Goal: Task Accomplishment & Management: Manage account settings

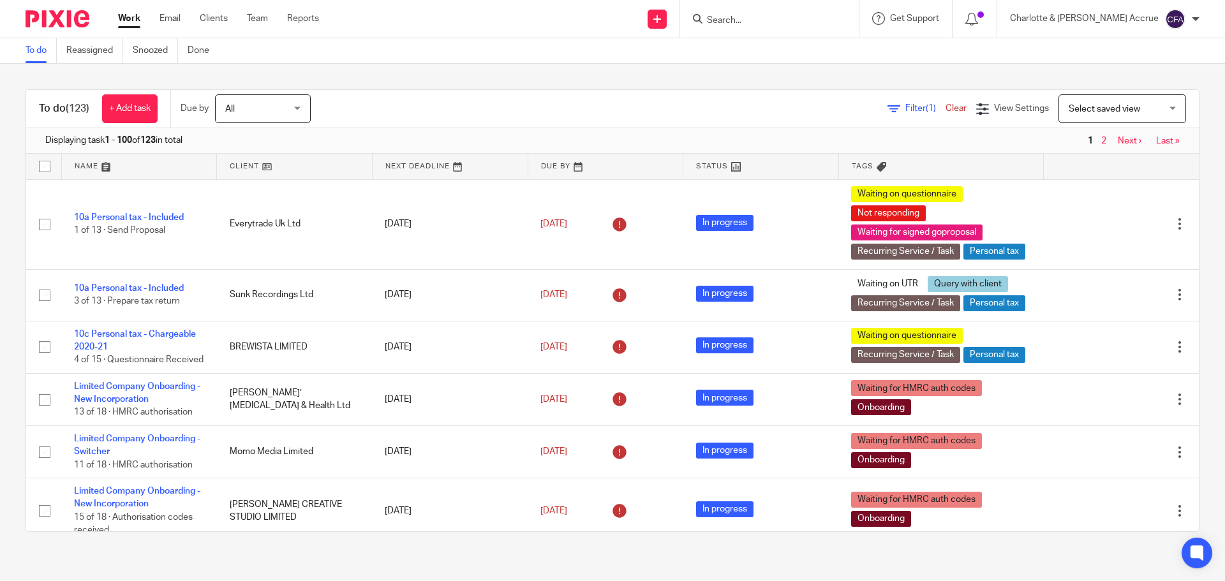
scroll to position [2487, 0]
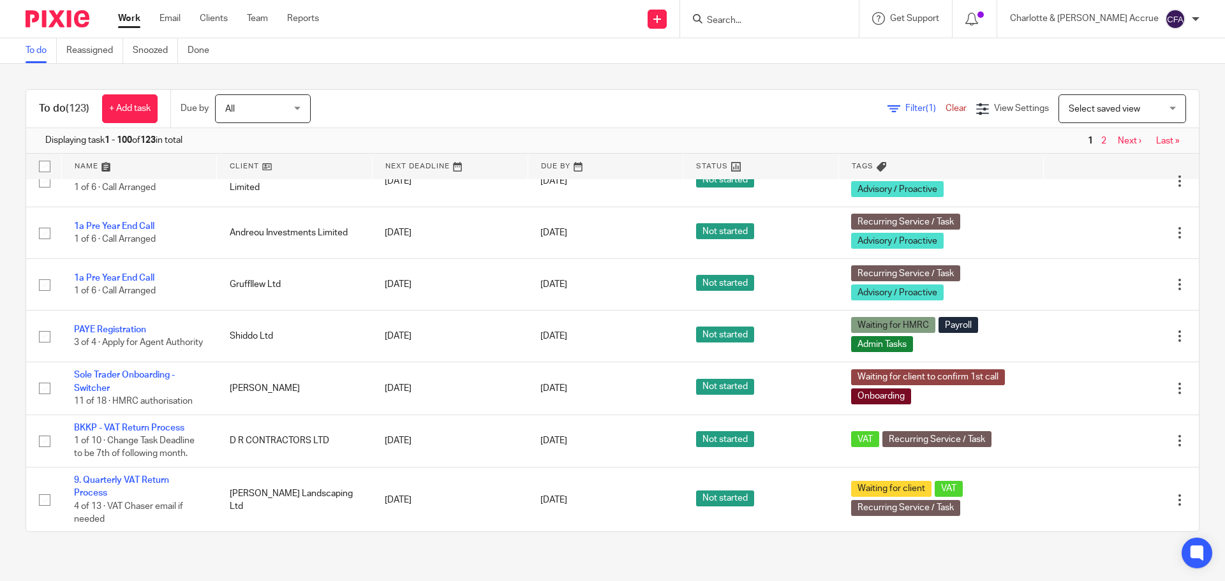
click at [664, 20] on input "Search" at bounding box center [763, 20] width 115 height 11
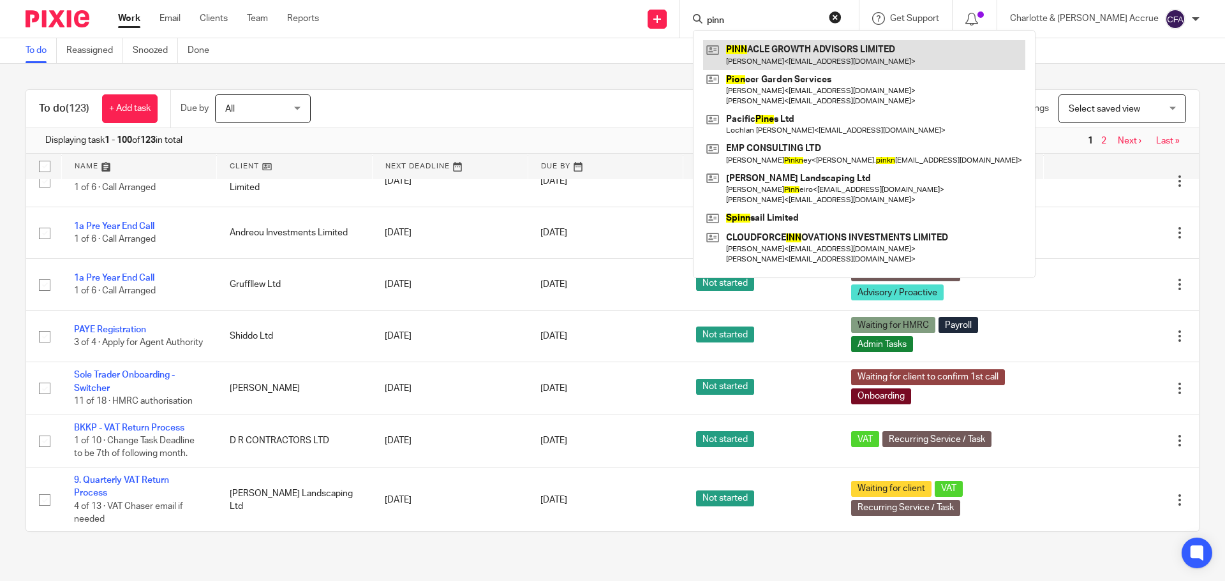
type input "pinn"
click at [664, 54] on link at bounding box center [864, 54] width 322 height 29
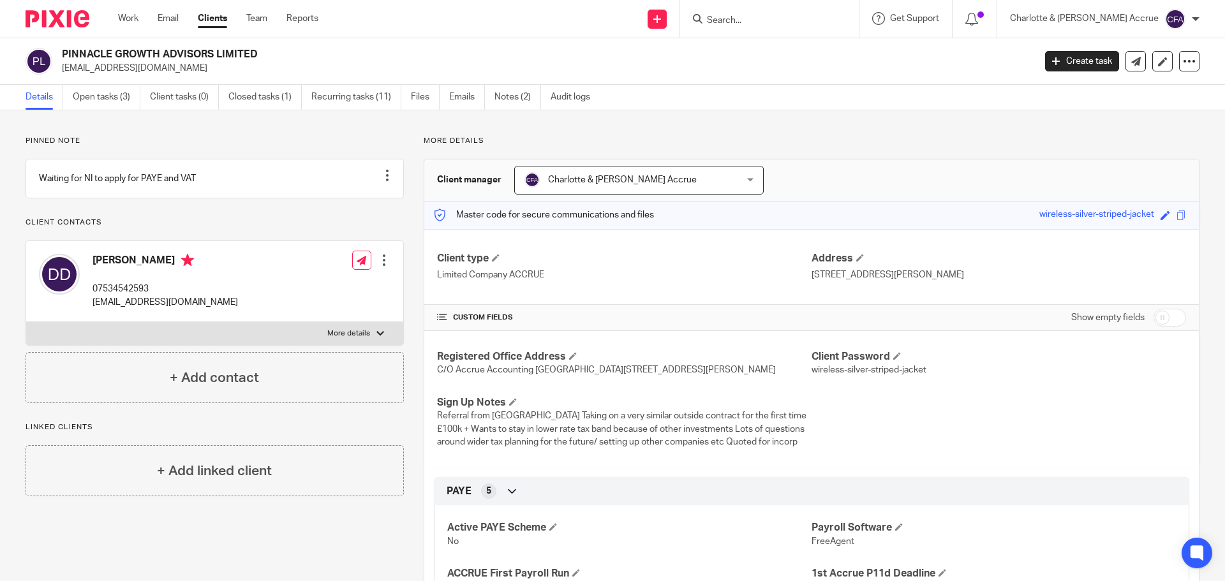
click at [1159, 320] on input "checkbox" at bounding box center [1169, 318] width 33 height 18
checkbox input "true"
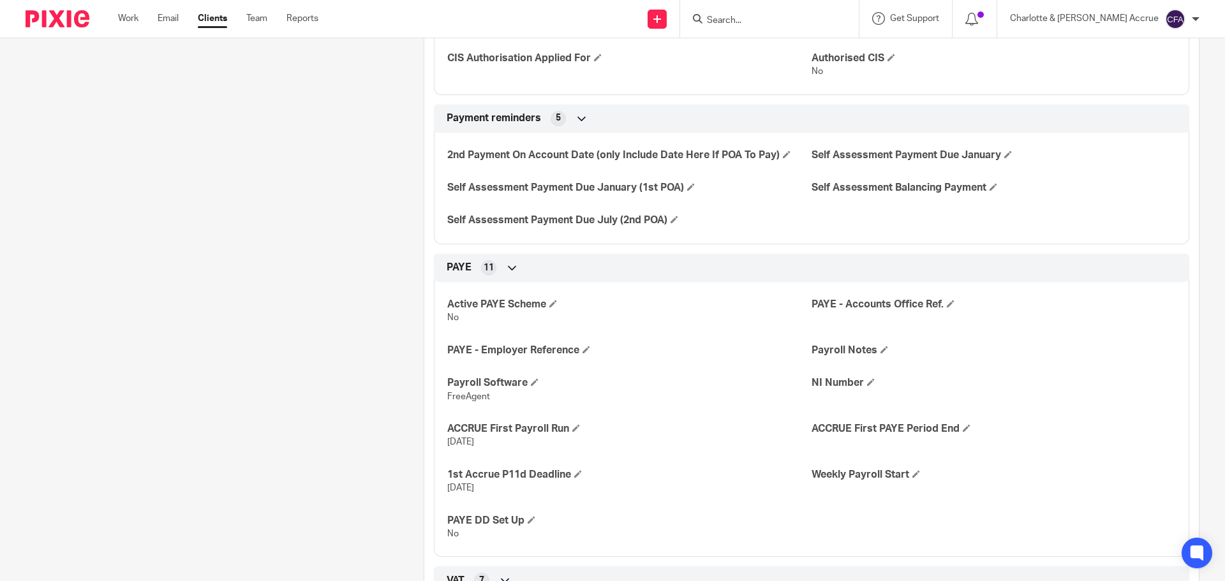
scroll to position [829, 0]
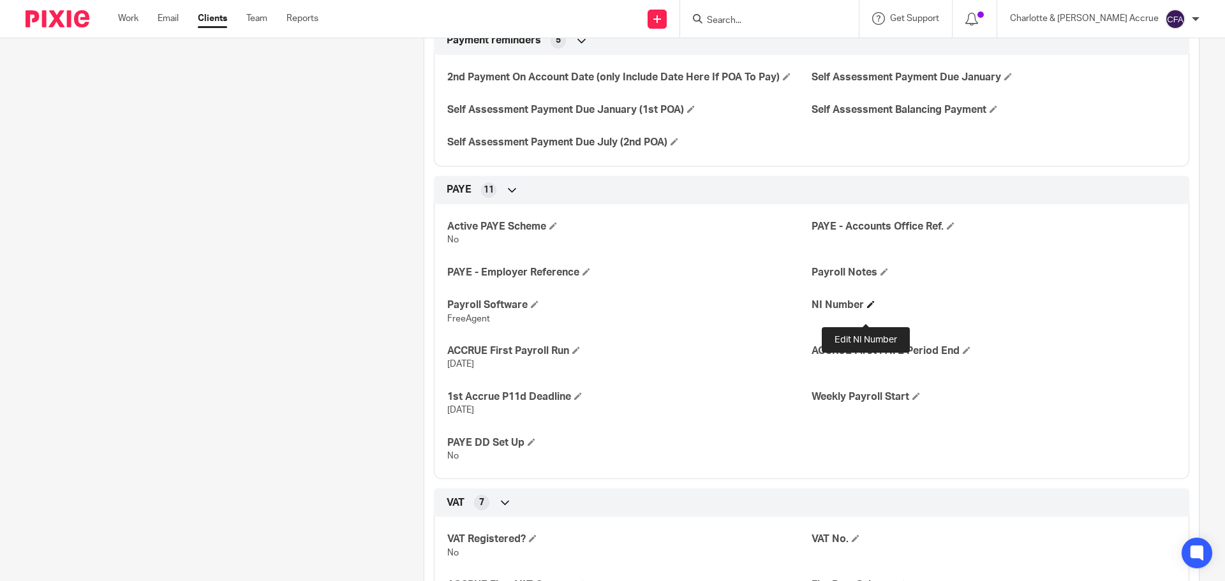
click at [859, 312] on h4 "NI Number" at bounding box center [993, 305] width 364 height 13
click at [868, 308] on span at bounding box center [871, 304] width 8 height 8
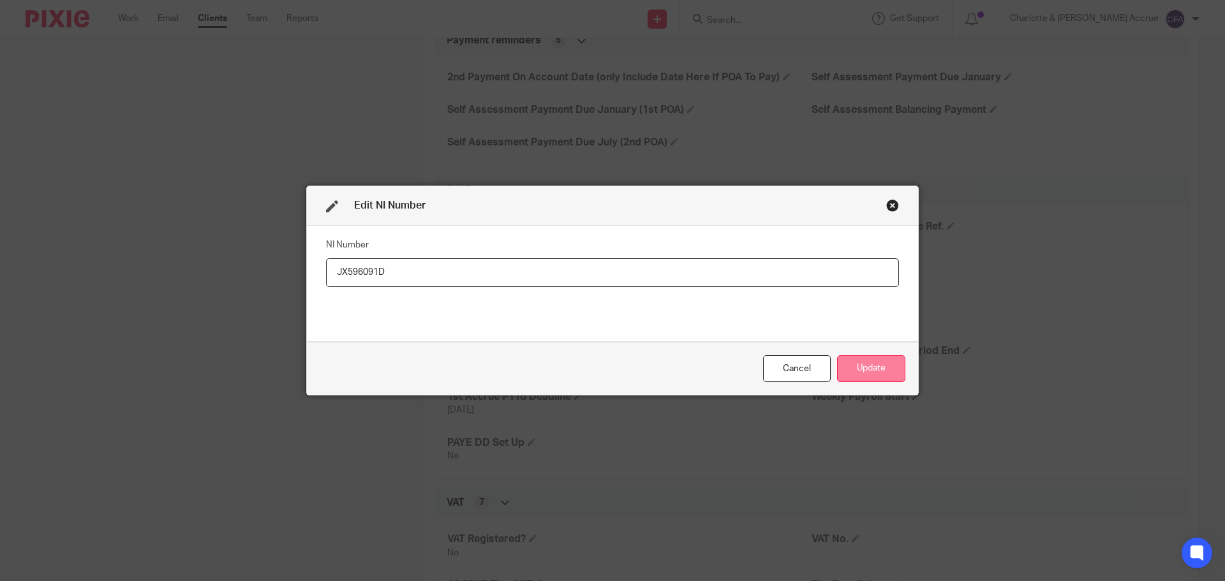
type input "JX596091D"
click at [862, 378] on button "Update" at bounding box center [871, 368] width 68 height 27
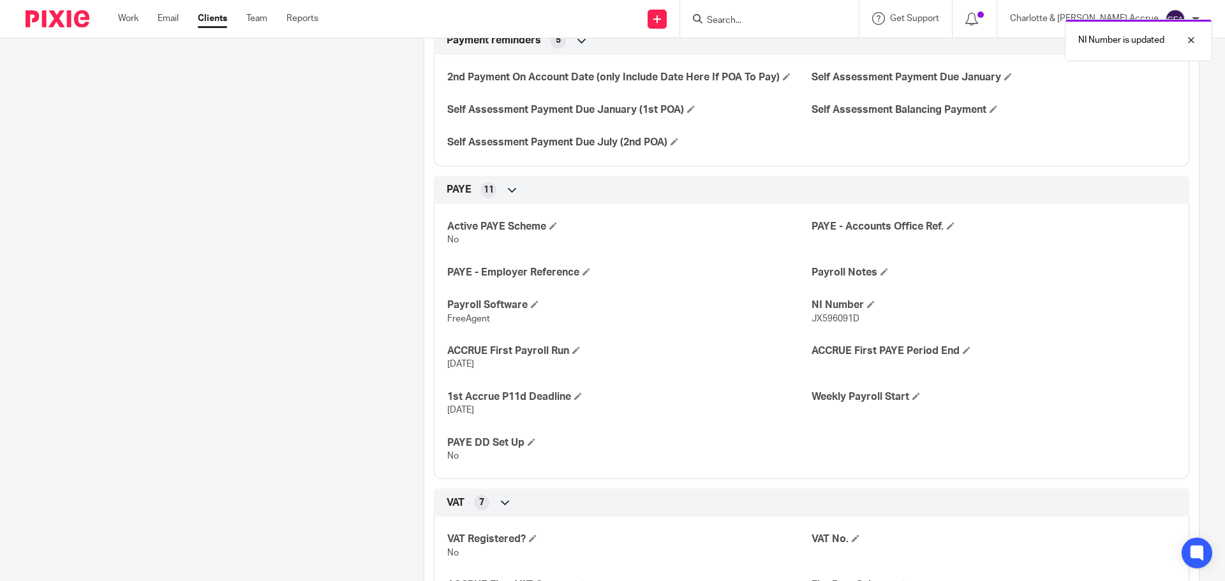
click at [871, 371] on div "ACCRUE First PAYE Period End" at bounding box center [993, 357] width 364 height 27
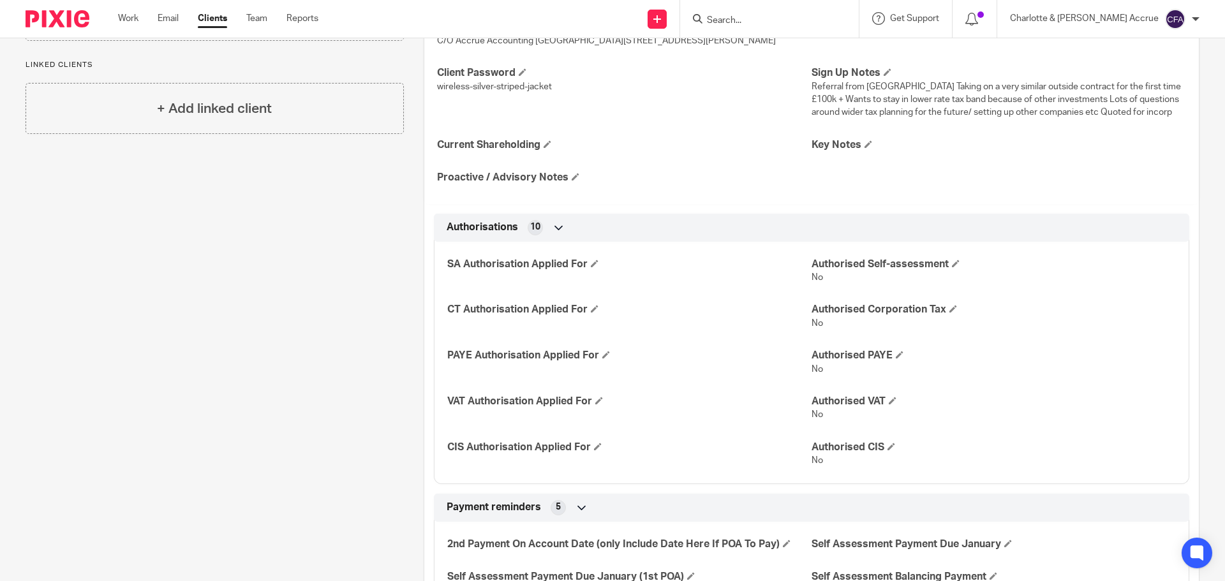
scroll to position [0, 0]
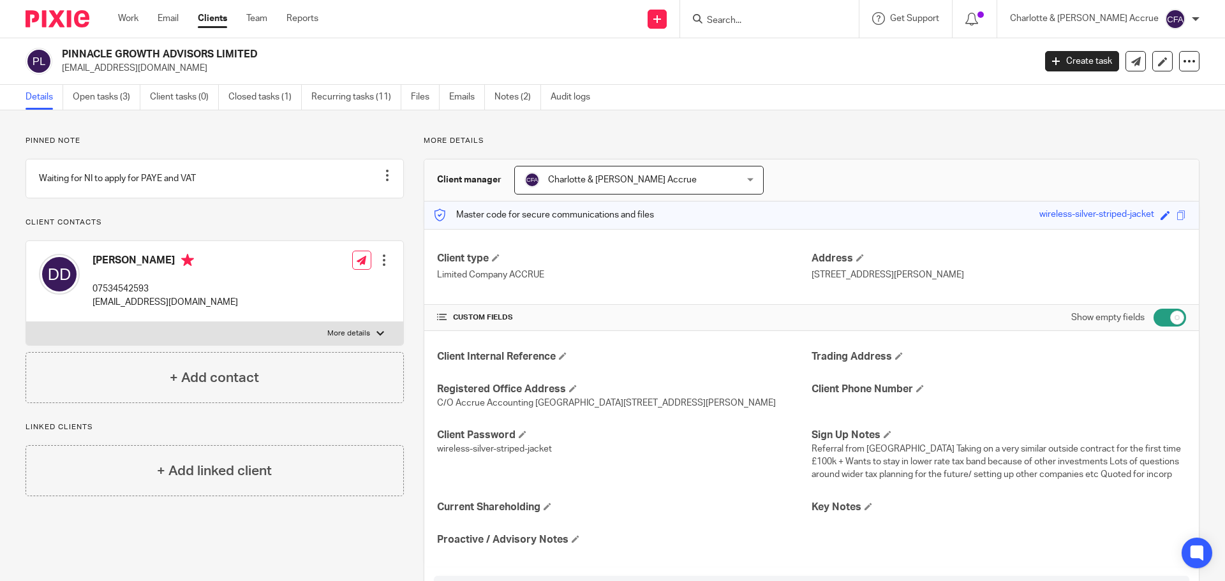
click at [786, 15] on input "Search" at bounding box center [763, 20] width 115 height 11
paste input "Tamassia"
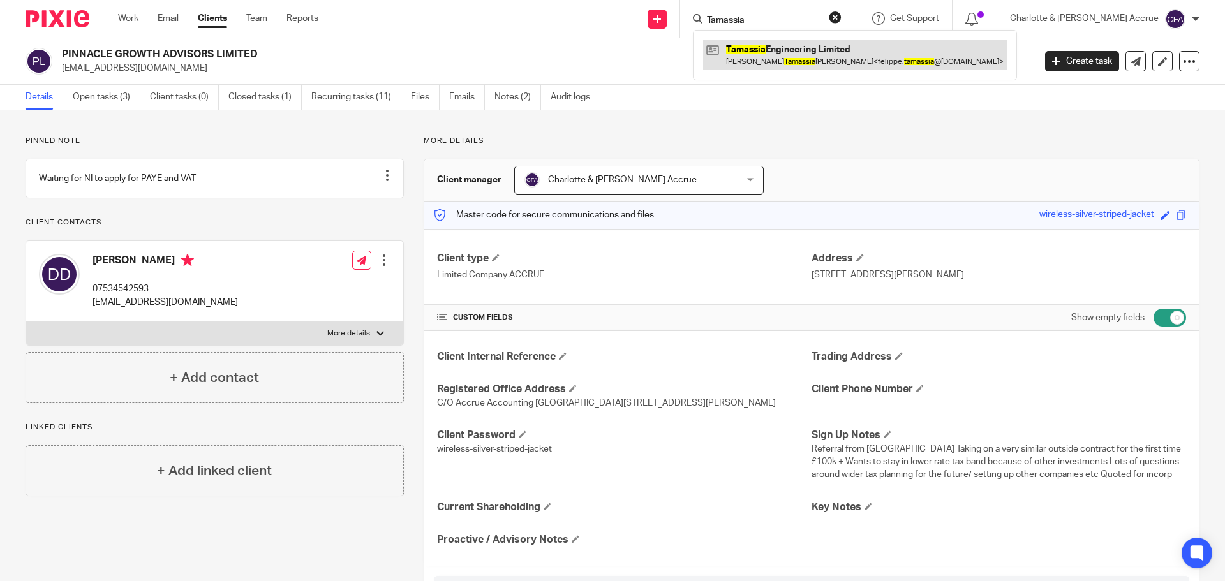
type input "Tamassia"
click at [839, 47] on link at bounding box center [855, 54] width 304 height 29
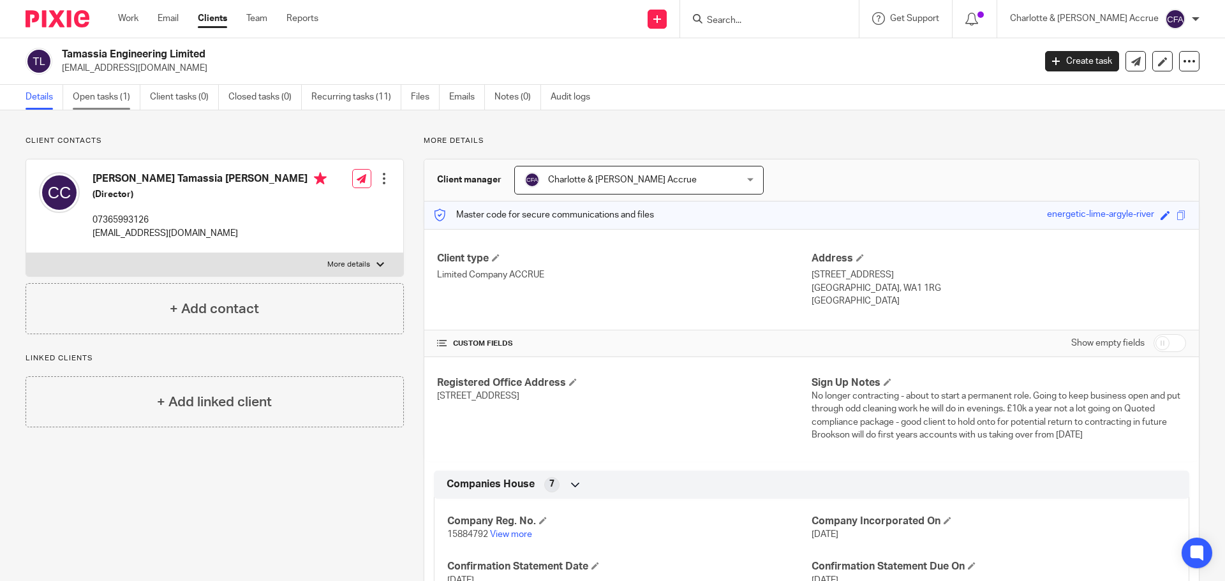
click at [99, 95] on link "Open tasks (1)" at bounding box center [107, 97] width 68 height 25
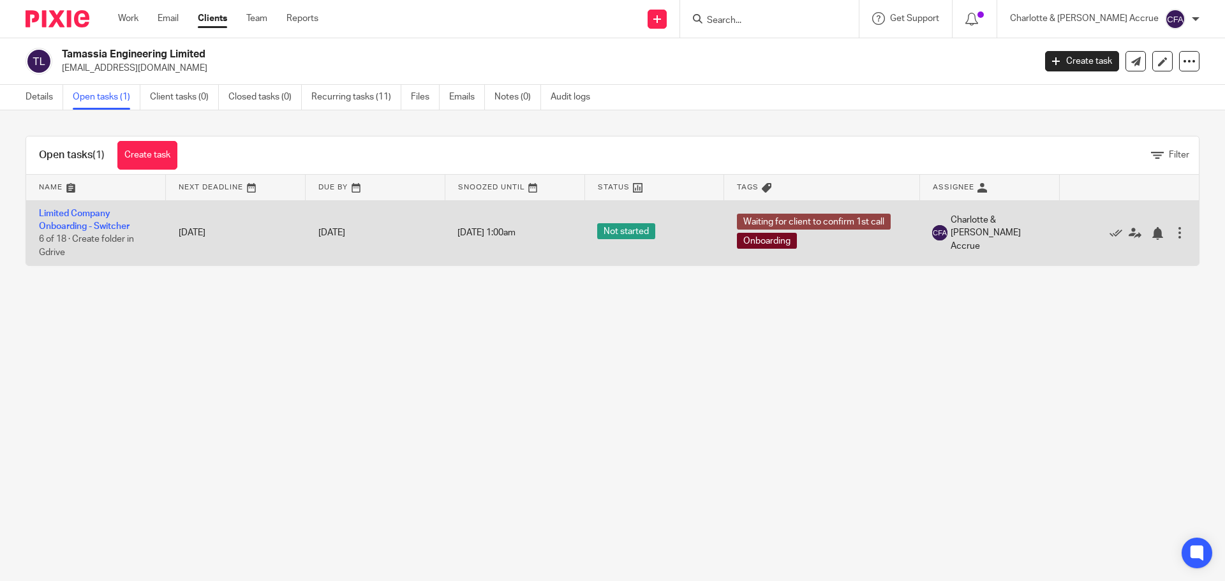
click at [94, 219] on td "Limited Company Onboarding - Switcher 6 of 18 · Create folder in Gdrive" at bounding box center [96, 232] width 140 height 65
click at [91, 209] on link "Limited Company Onboarding - Switcher" at bounding box center [84, 220] width 91 height 22
click at [91, 214] on link "Limited Company Onboarding - Switcher" at bounding box center [84, 220] width 91 height 22
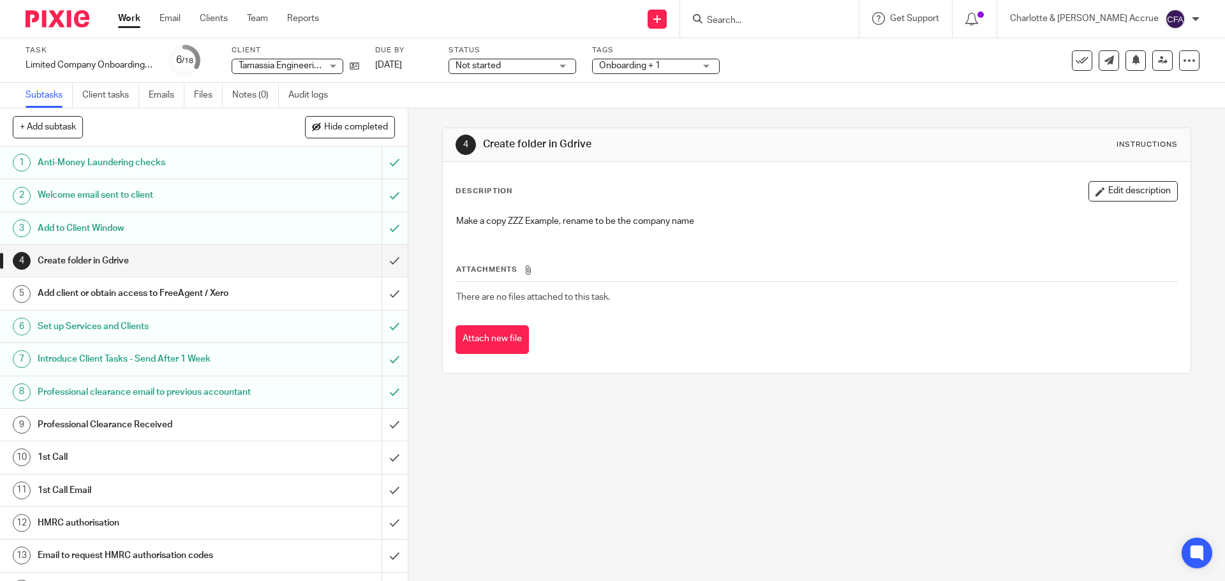
click at [783, 20] on input "Search" at bounding box center [763, 20] width 115 height 11
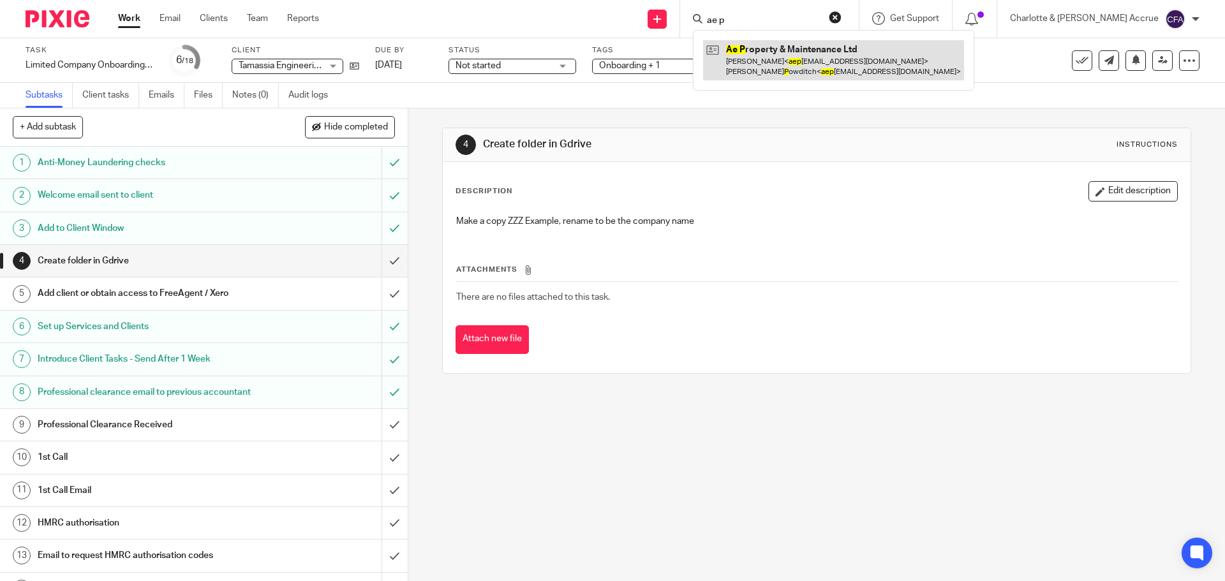
type input "ae p"
click at [817, 59] on link at bounding box center [833, 60] width 261 height 40
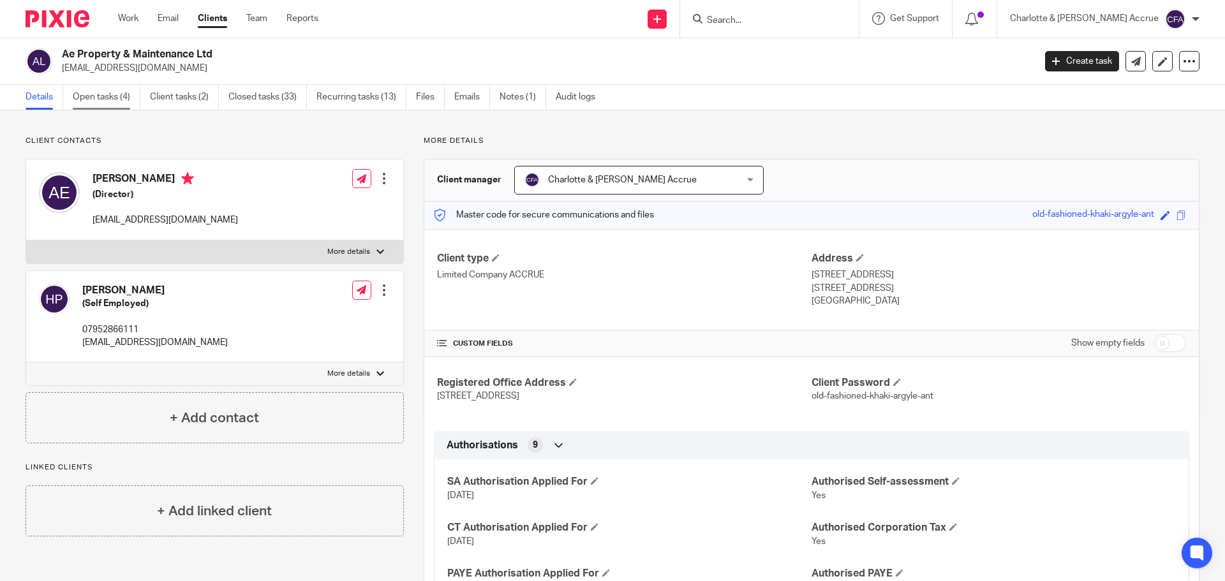
click at [108, 95] on link "Open tasks (4)" at bounding box center [107, 97] width 68 height 25
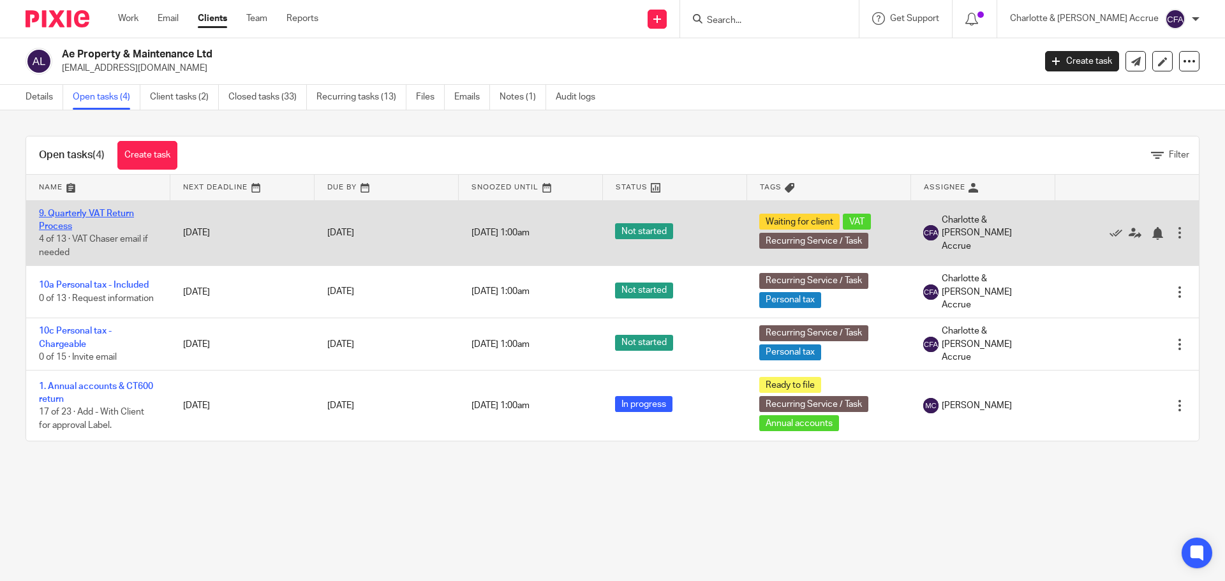
click at [100, 213] on link "9. Quarterly VAT Return Process" at bounding box center [86, 220] width 95 height 22
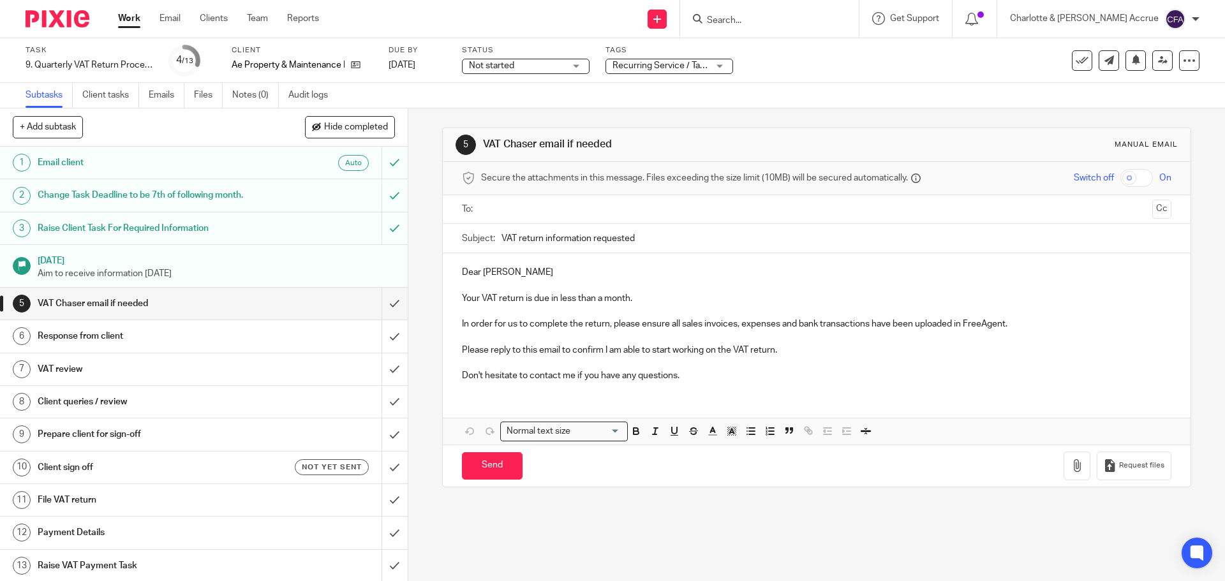
click at [647, 66] on span "Recurring Service / Task + 2" at bounding box center [667, 65] width 110 height 9
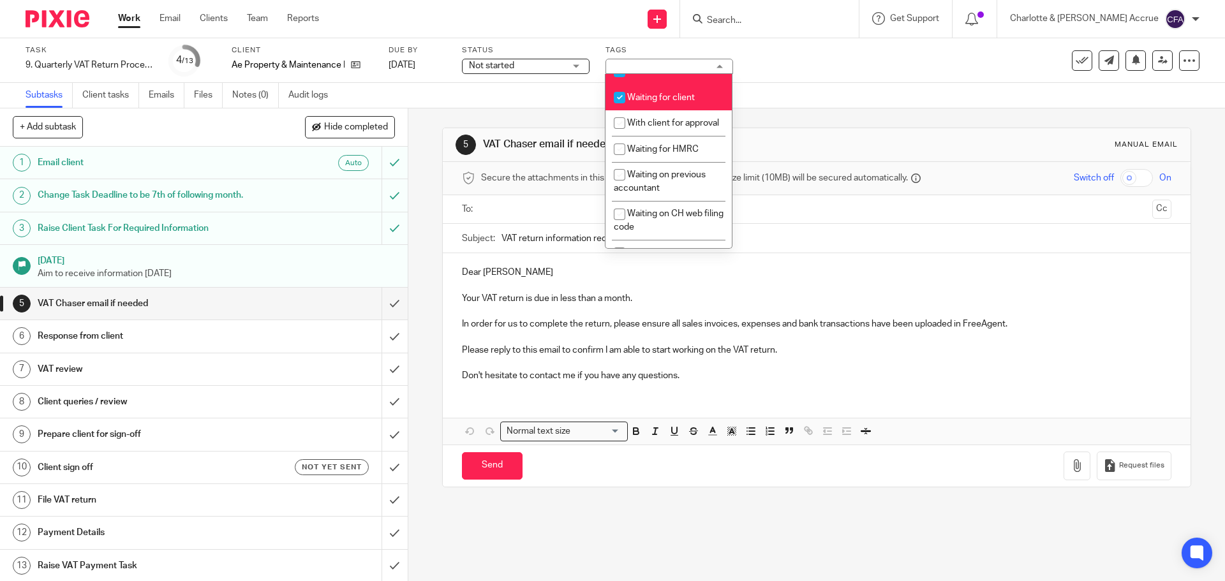
click at [647, 110] on li "Waiting for client" at bounding box center [668, 97] width 126 height 26
checkbox input "false"
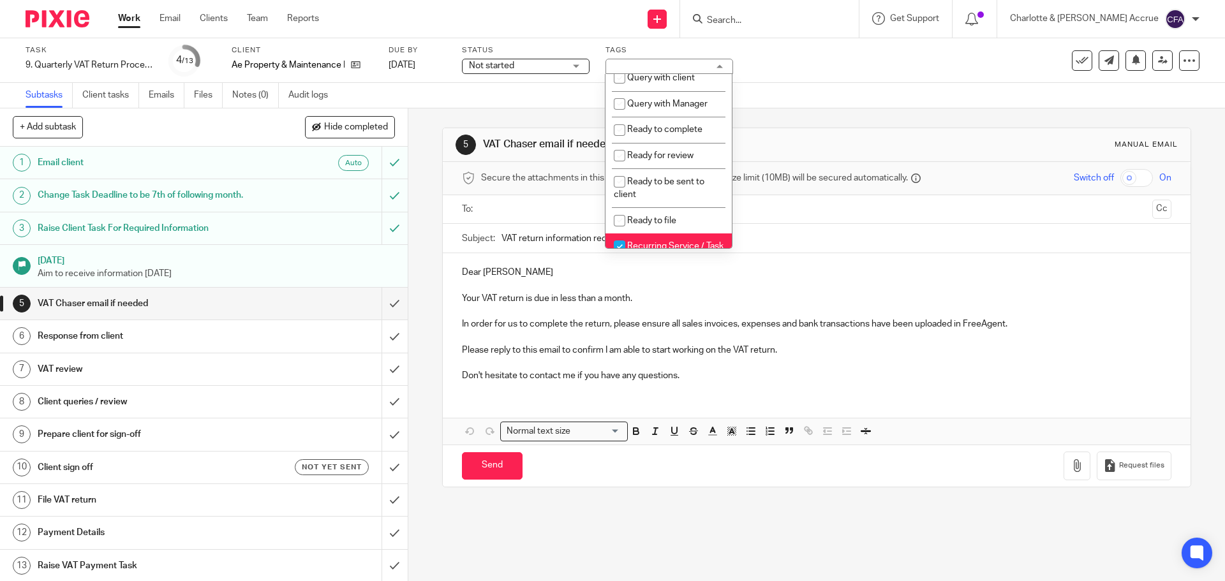
scroll to position [447, 0]
click at [653, 137] on span "Ready to complete" at bounding box center [664, 132] width 75 height 9
checkbox input "true"
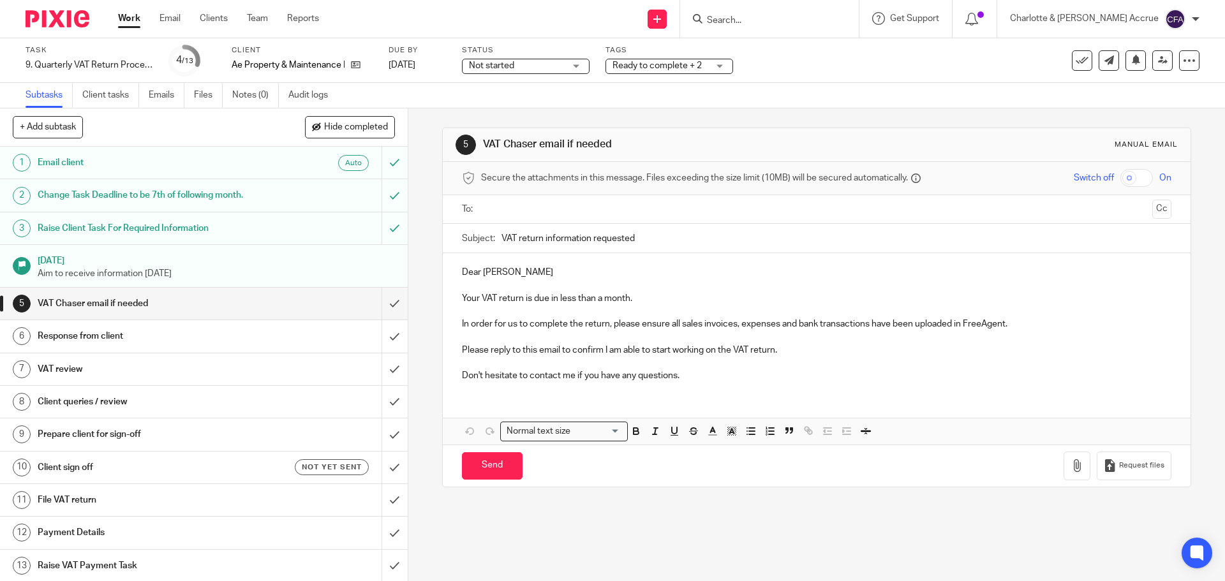
drag, startPoint x: 817, startPoint y: 109, endPoint x: 1042, endPoint y: 107, distance: 225.2
click at [820, 109] on div "5 VAT Chaser email if needed Manual email Secure the attachments in this messag…" at bounding box center [816, 307] width 748 height 398
click at [1152, 63] on link at bounding box center [1162, 60] width 20 height 20
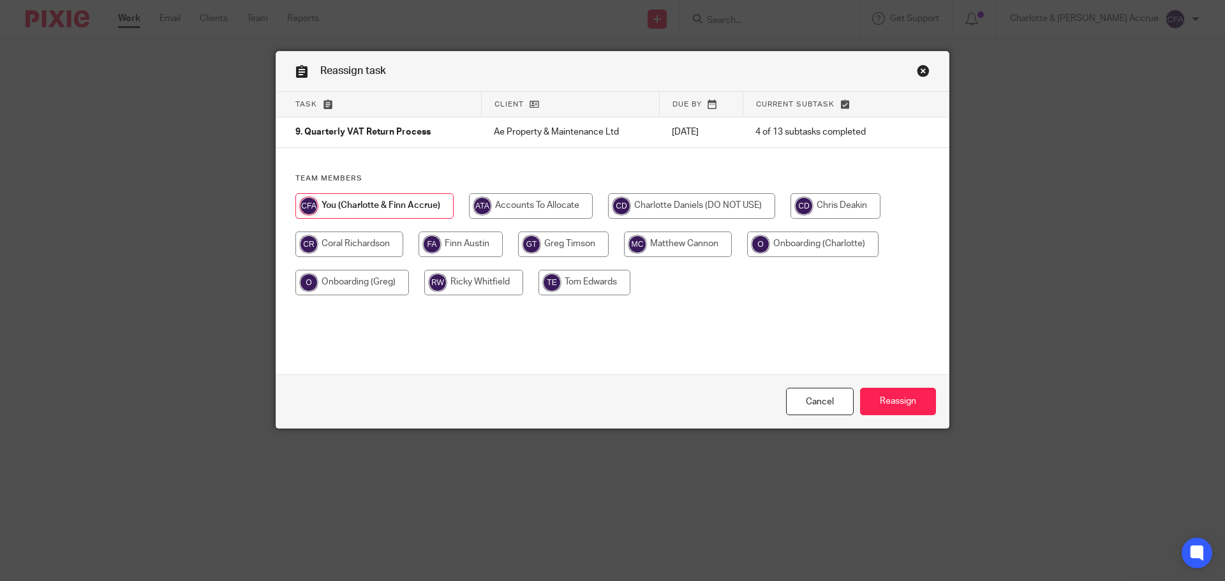
click at [533, 208] on input "radio" at bounding box center [531, 206] width 124 height 26
radio input "true"
click at [884, 399] on input "Reassign" at bounding box center [898, 401] width 76 height 27
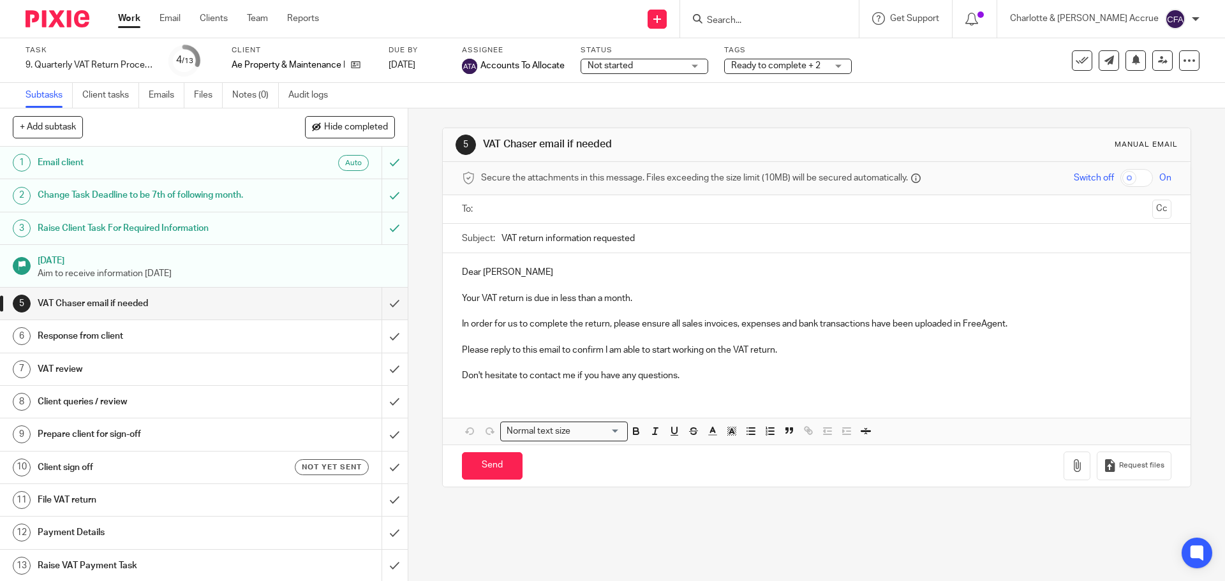
click at [768, 17] on input "Search" at bounding box center [763, 20] width 115 height 11
type input "neo"
click at [822, 57] on link at bounding box center [811, 54] width 216 height 29
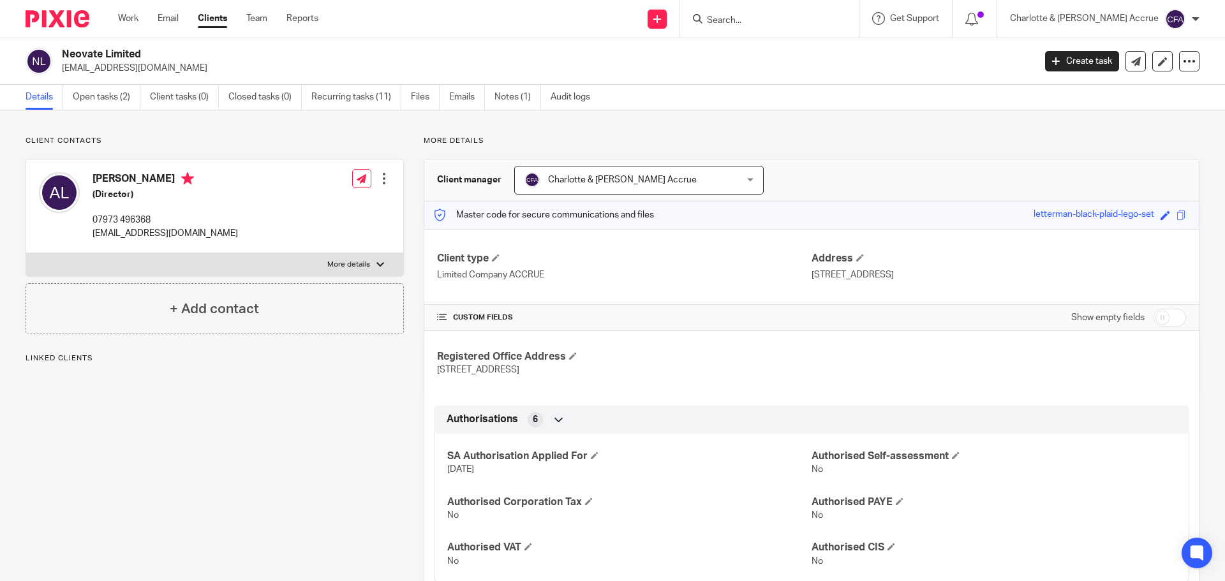
click at [1158, 319] on input "checkbox" at bounding box center [1169, 318] width 33 height 18
checkbox input "true"
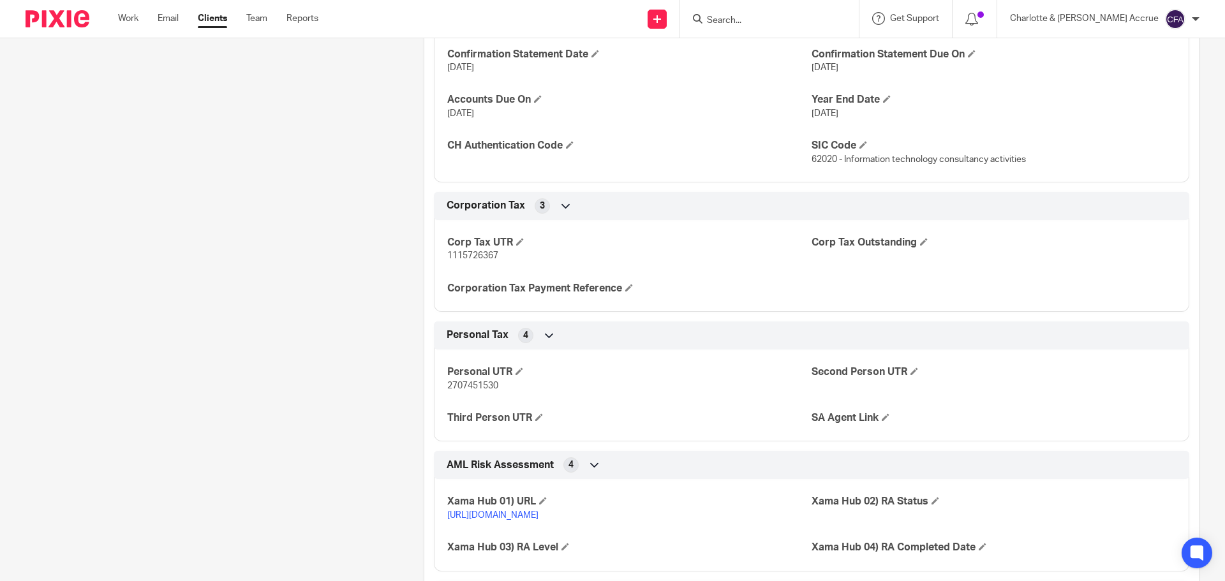
scroll to position [1531, 0]
click at [458, 256] on span "1115726367" at bounding box center [472, 254] width 51 height 9
click at [459, 256] on span "1115726367" at bounding box center [472, 254] width 51 height 9
copy span "1115726367"
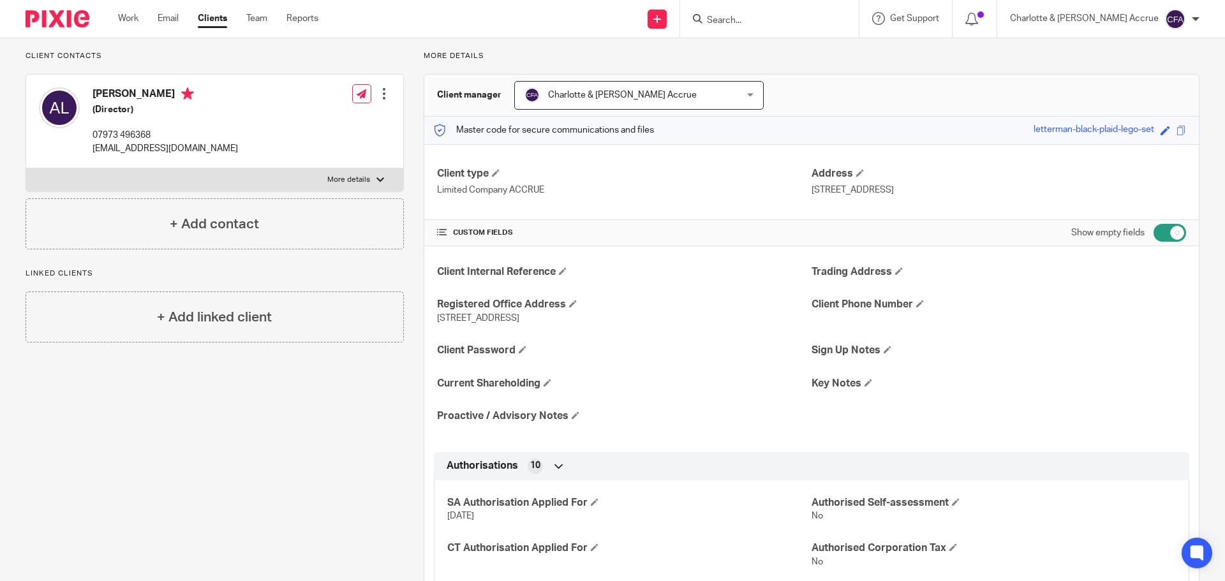
scroll to position [0, 0]
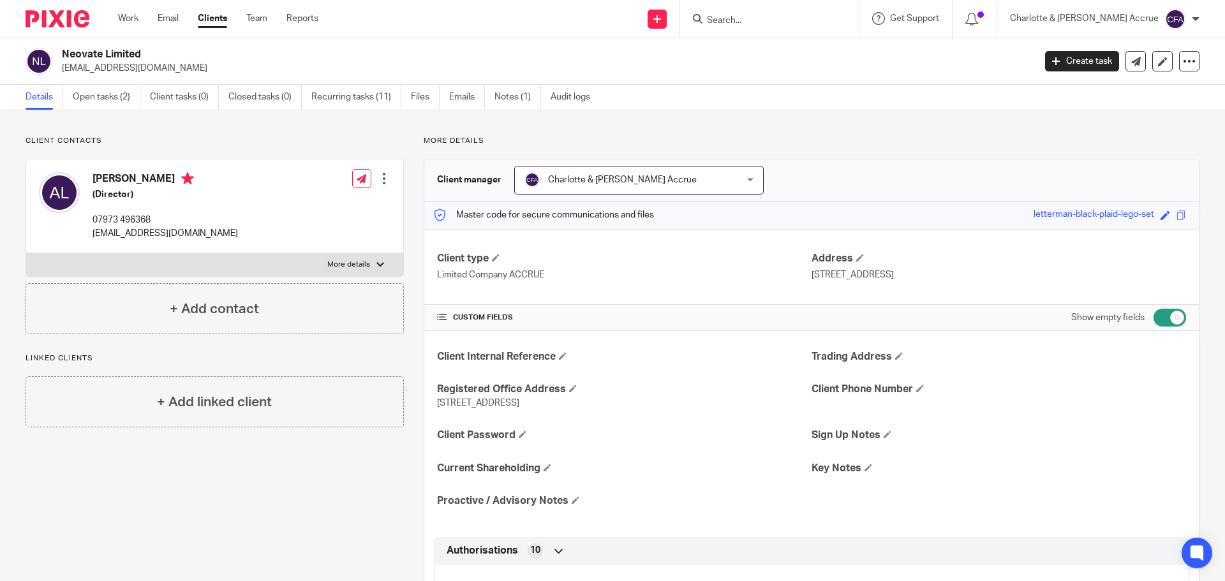
drag, startPoint x: 1155, startPoint y: 276, endPoint x: 1113, endPoint y: 277, distance: 42.1
click at [1113, 277] on p "[STREET_ADDRESS]" at bounding box center [998, 275] width 374 height 13
copy p "WD17 1HP"
drag, startPoint x: 147, startPoint y: 50, endPoint x: 63, endPoint y: 50, distance: 84.2
click at [63, 50] on h2 "Neovate Limited" at bounding box center [447, 54] width 771 height 13
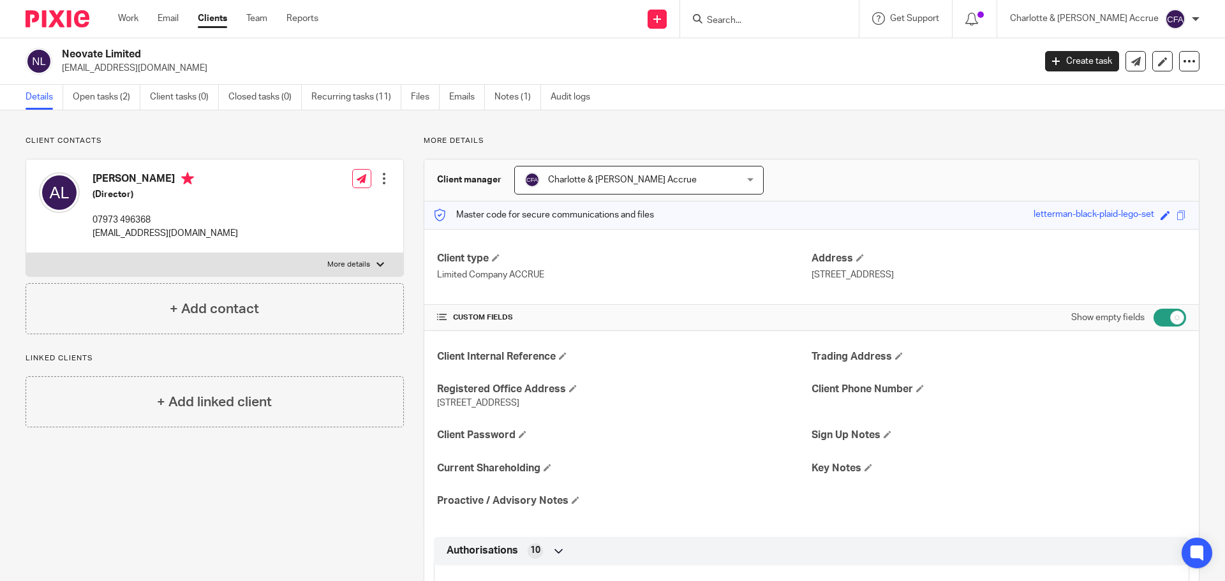
copy h2 "Neovate Limited"
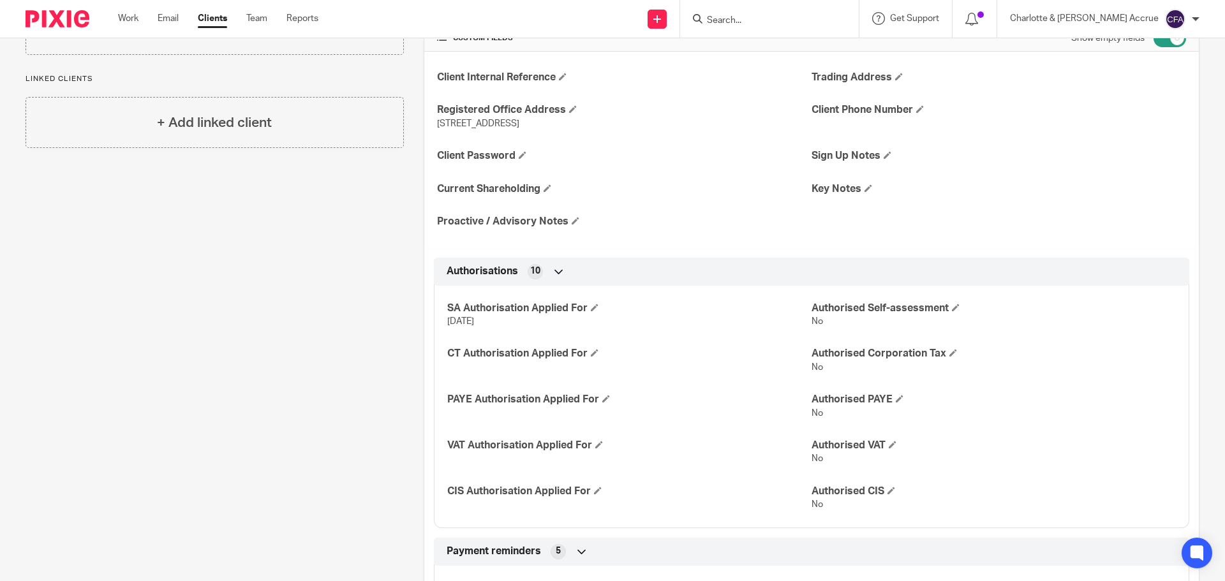
scroll to position [383, 0]
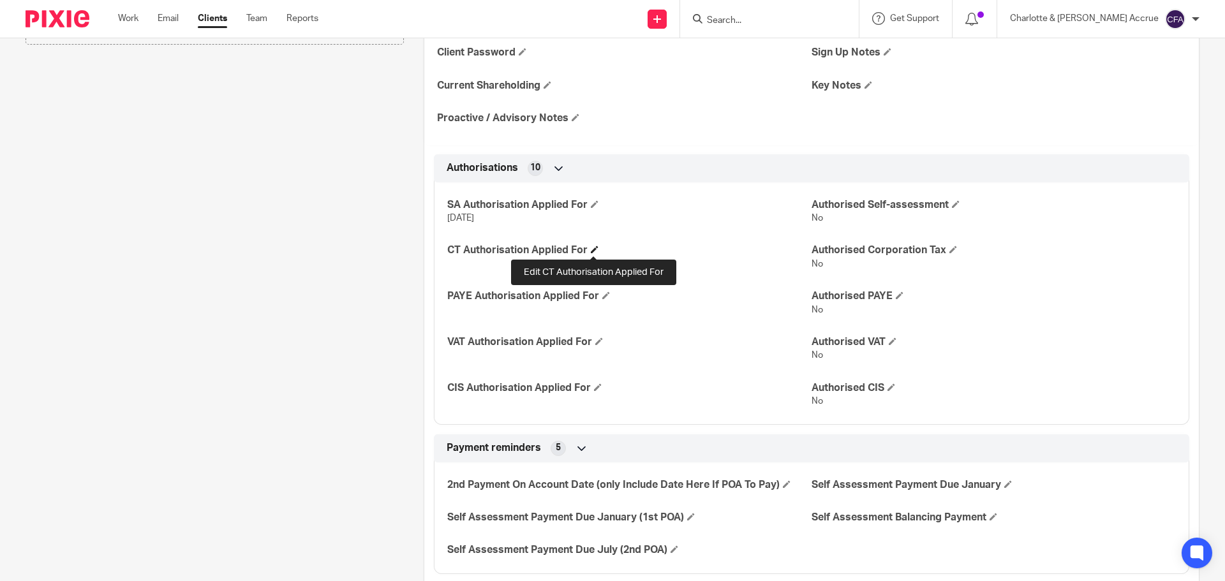
click at [591, 249] on span at bounding box center [595, 250] width 8 height 8
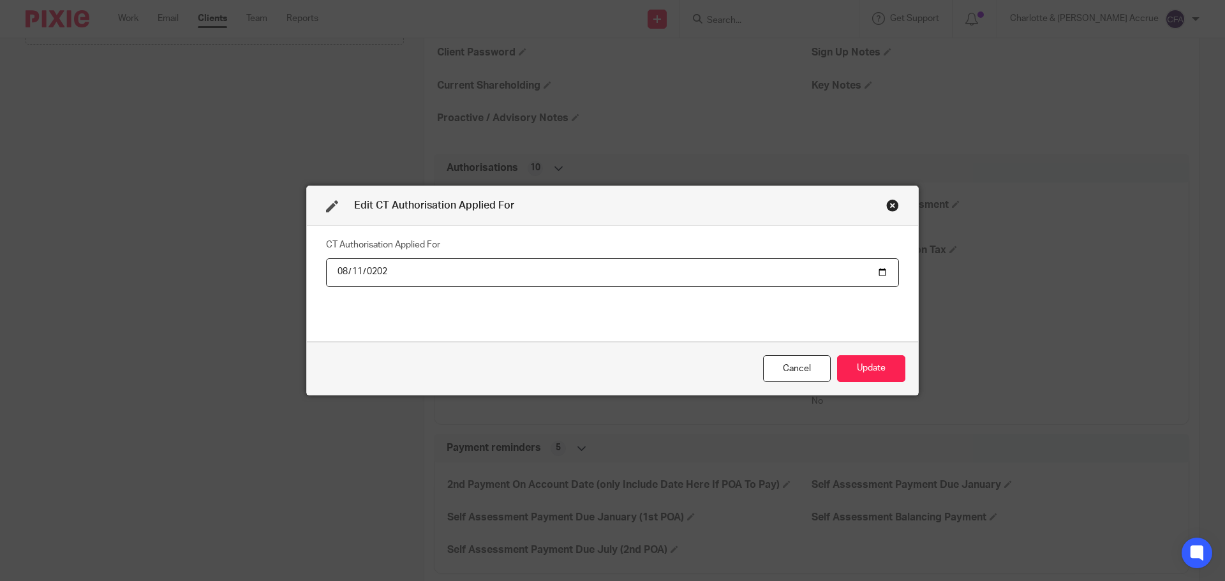
type input "[DATE]"
click at [855, 368] on button "Update" at bounding box center [871, 368] width 68 height 27
